Goal: Transaction & Acquisition: Book appointment/travel/reservation

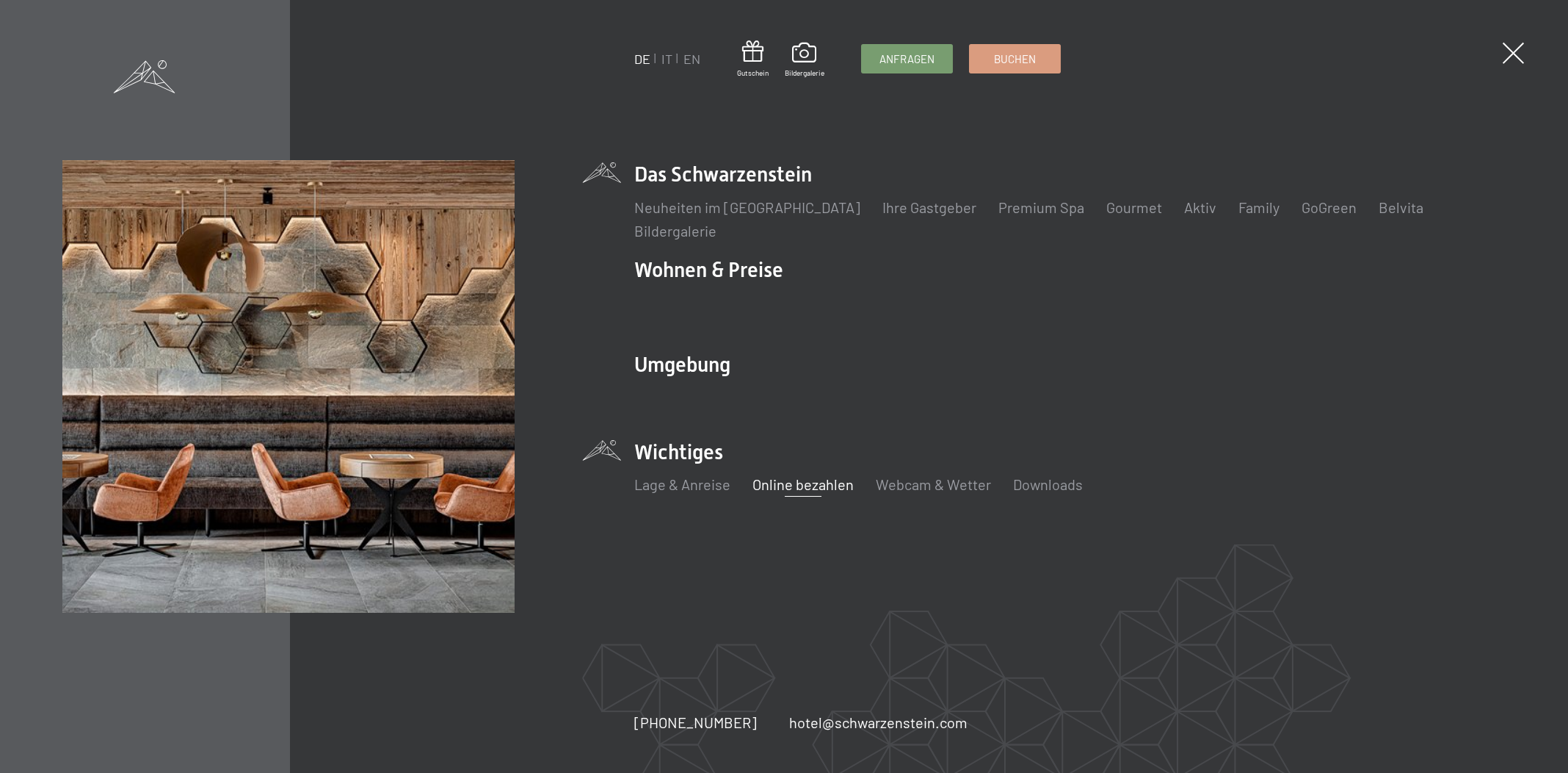
click at [794, 489] on link "Online bezahlen" at bounding box center [804, 484] width 102 height 18
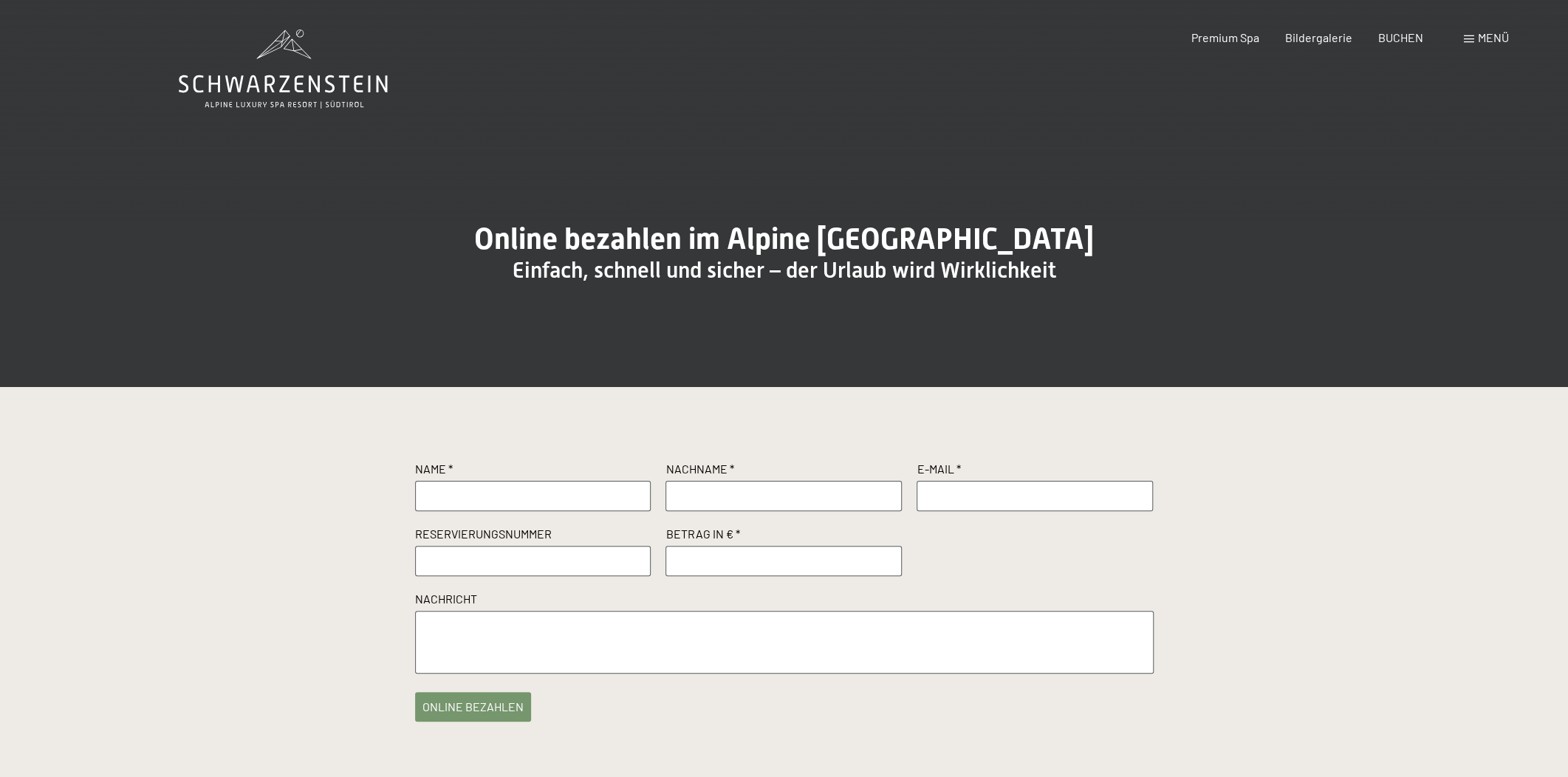
click at [1472, 35] on span at bounding box center [1468, 39] width 10 height 8
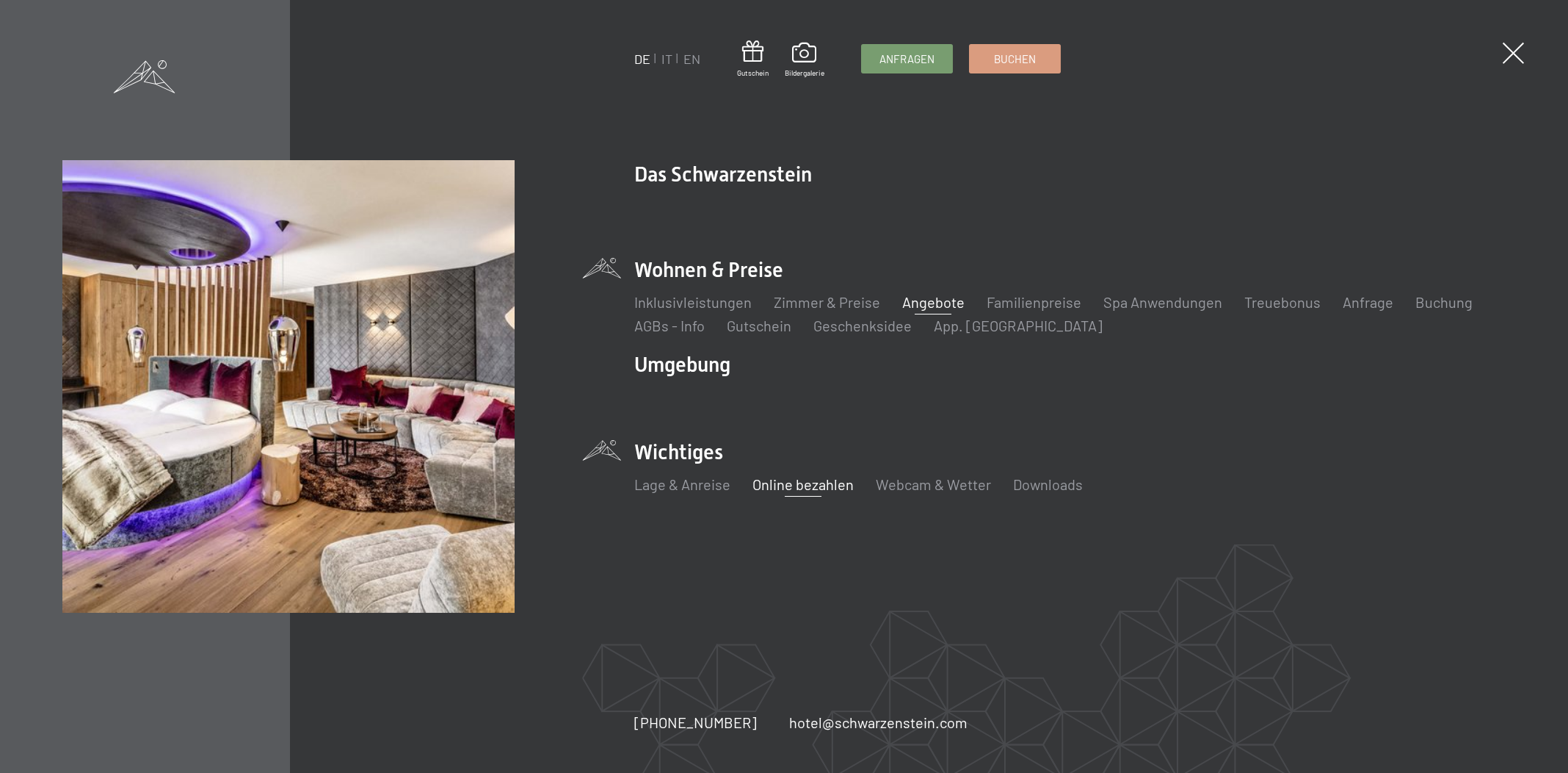
click at [929, 306] on link "Angebote" at bounding box center [934, 302] width 62 height 18
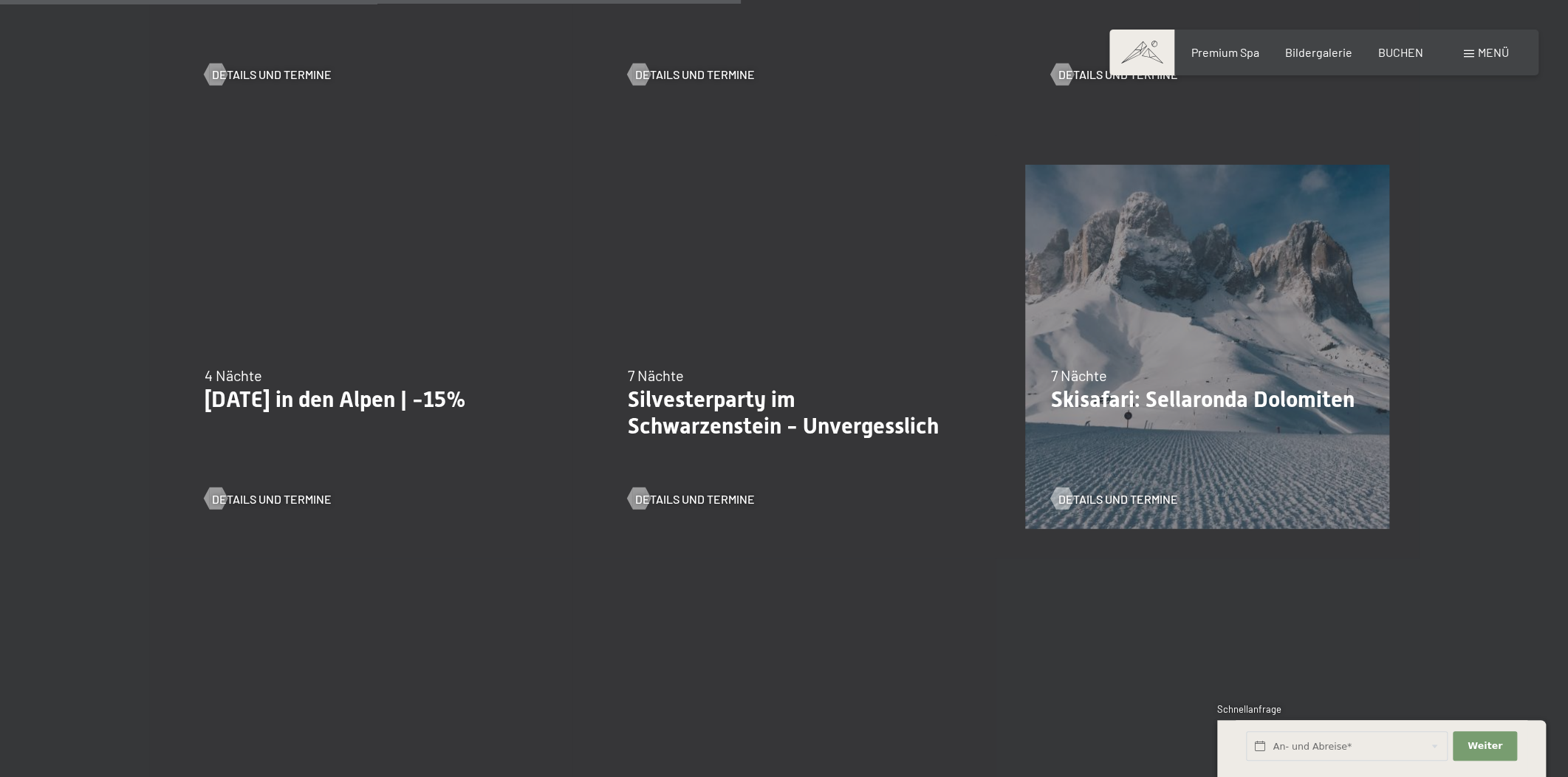
scroll to position [1677, 0]
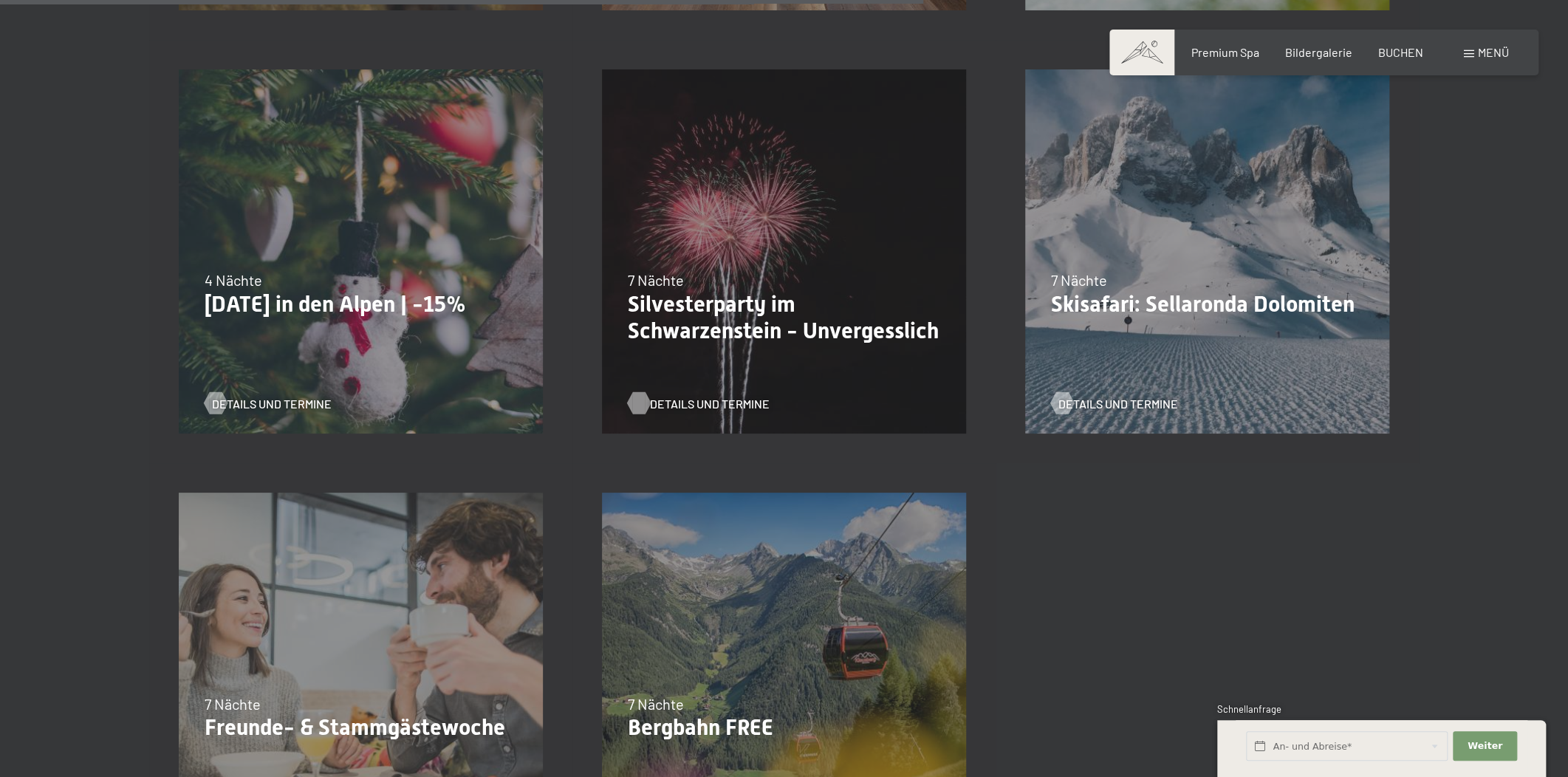
click at [632, 396] on div at bounding box center [638, 402] width 12 height 22
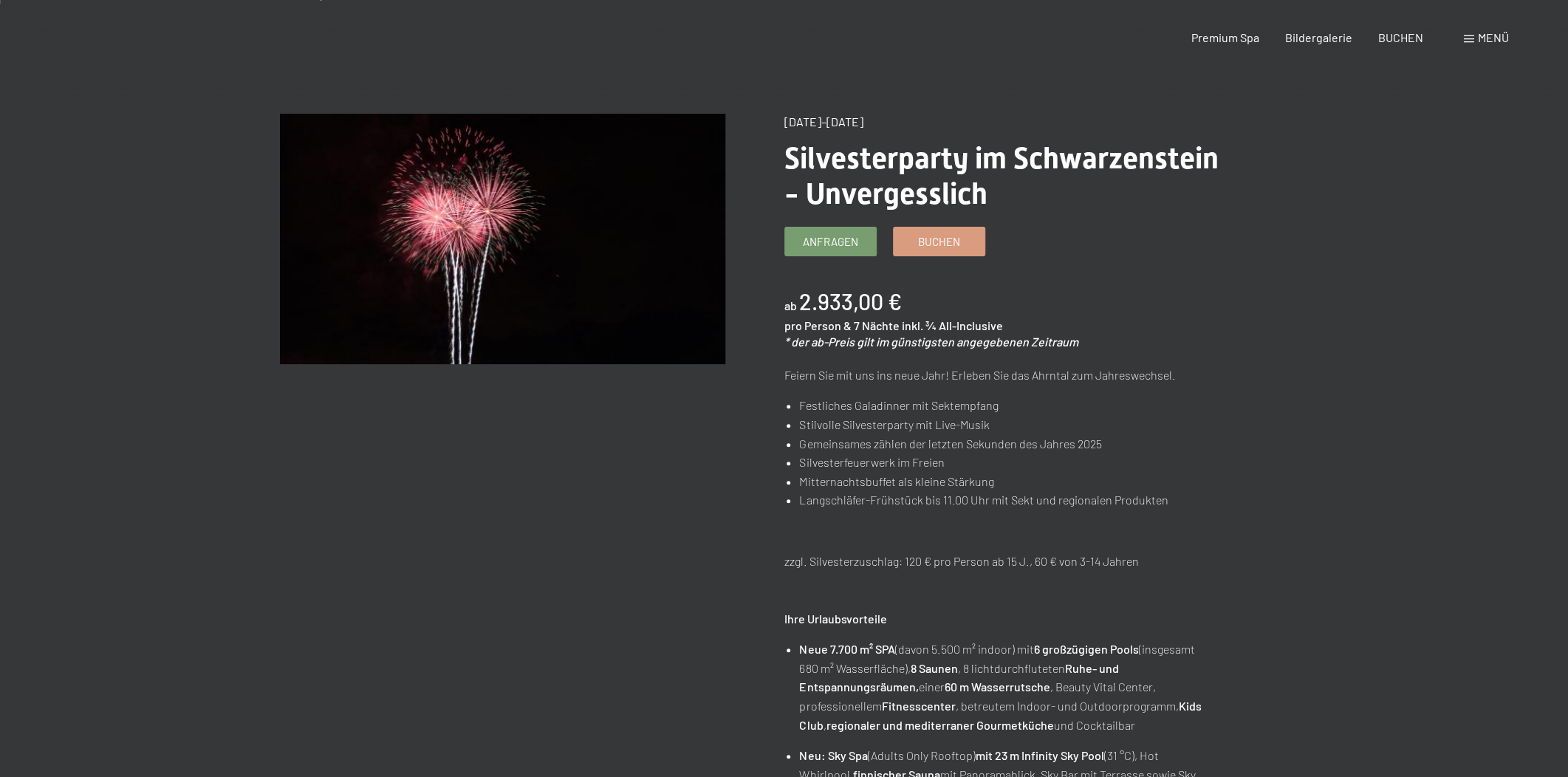
scroll to position [223, 0]
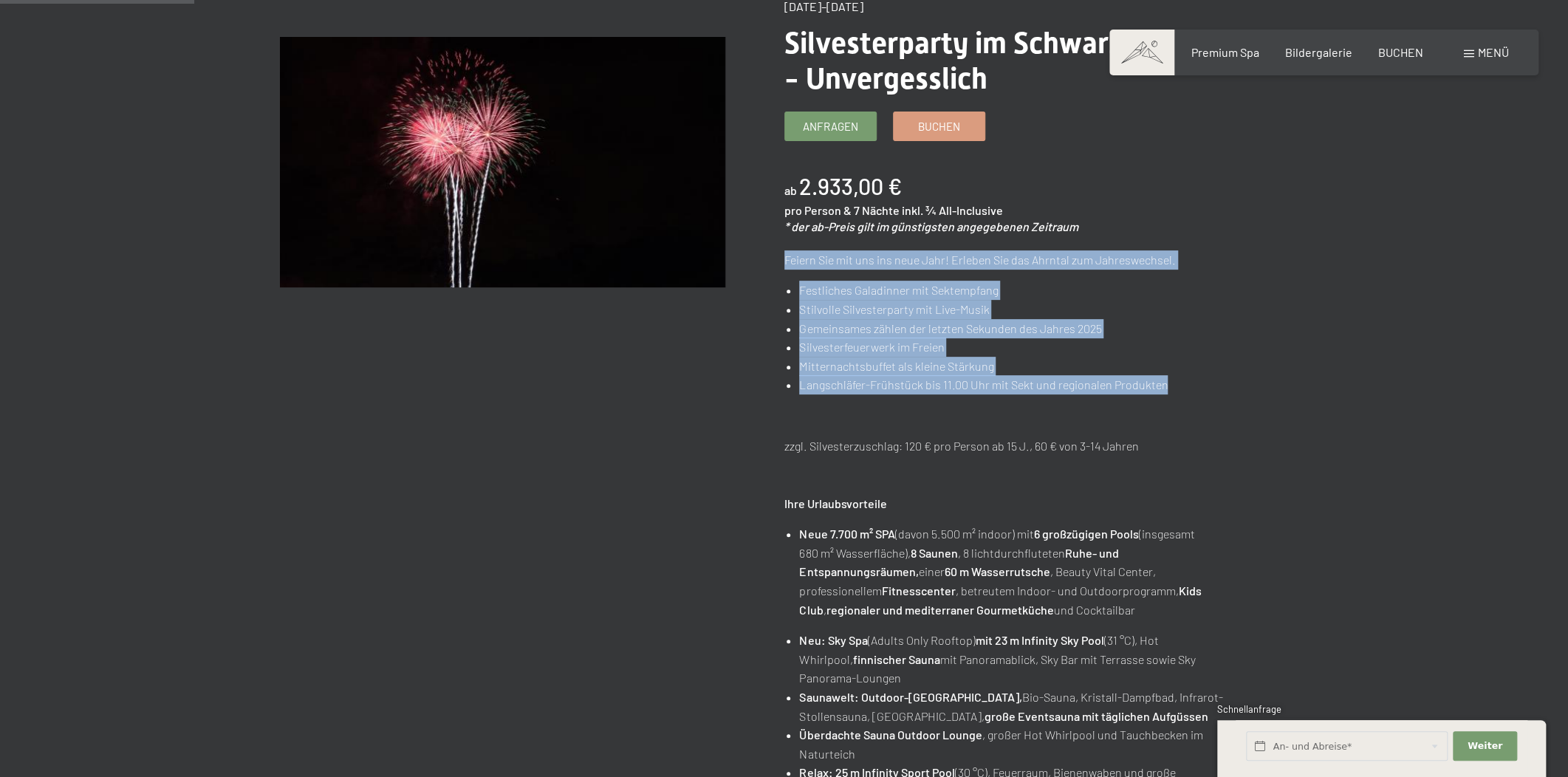
drag, startPoint x: 784, startPoint y: 256, endPoint x: 1165, endPoint y: 379, distance: 400.4
click at [1165, 379] on div "Feiern Sie mit uns ins neue Jahr! Erleben Sie das Ahrntal zum Jahreswechsel. Fe…" at bounding box center [1007, 368] width 446 height 236
copy div "Feiern Sie mit uns ins neue Jahr! Erleben Sie das Ahrntal zum Jahreswechsel. Fe…"
